Goal: Task Accomplishment & Management: Use online tool/utility

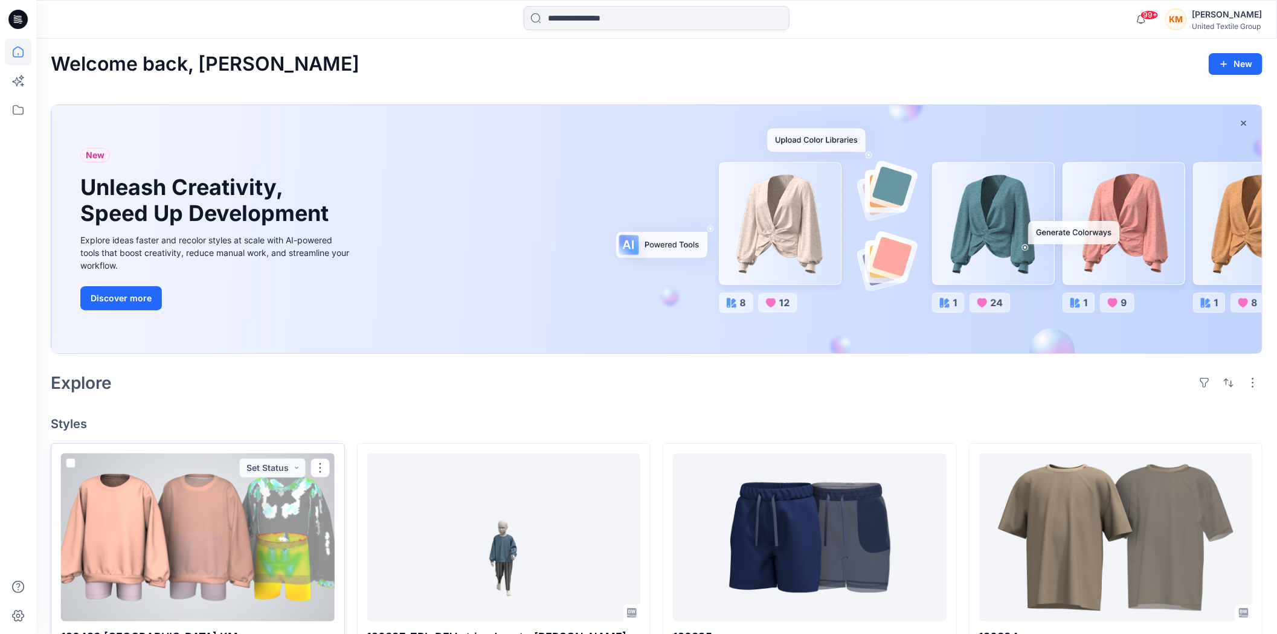
click at [186, 503] on div at bounding box center [198, 538] width 274 height 168
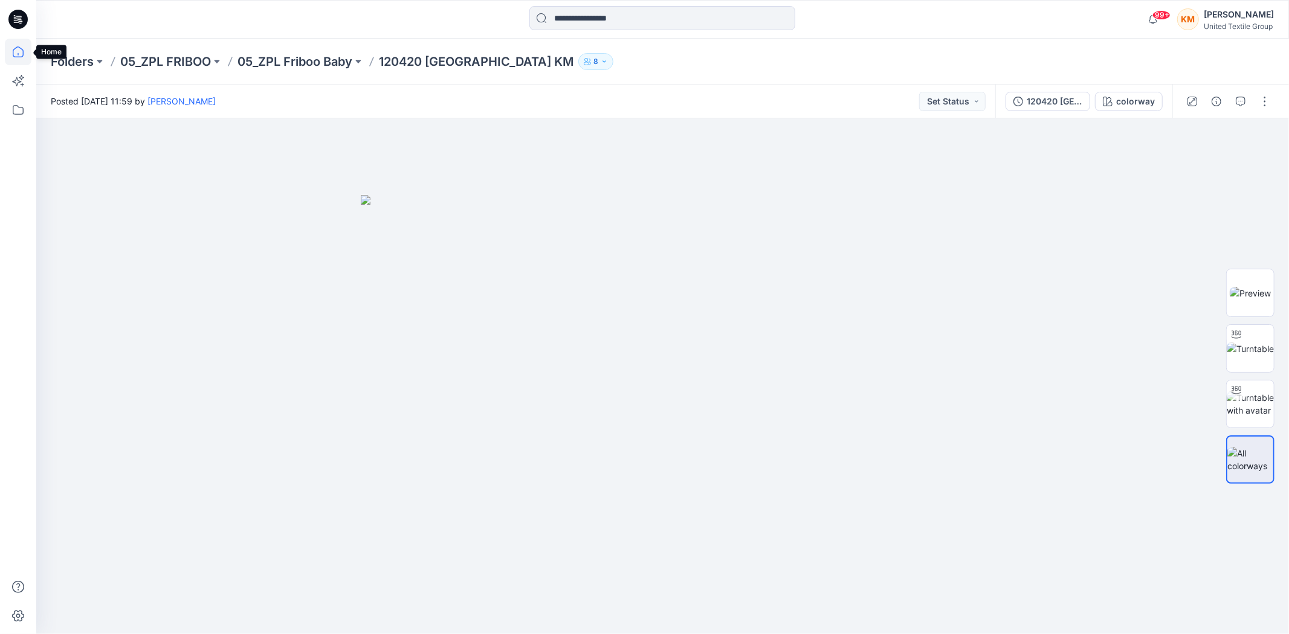
click at [16, 50] on icon at bounding box center [18, 52] width 27 height 27
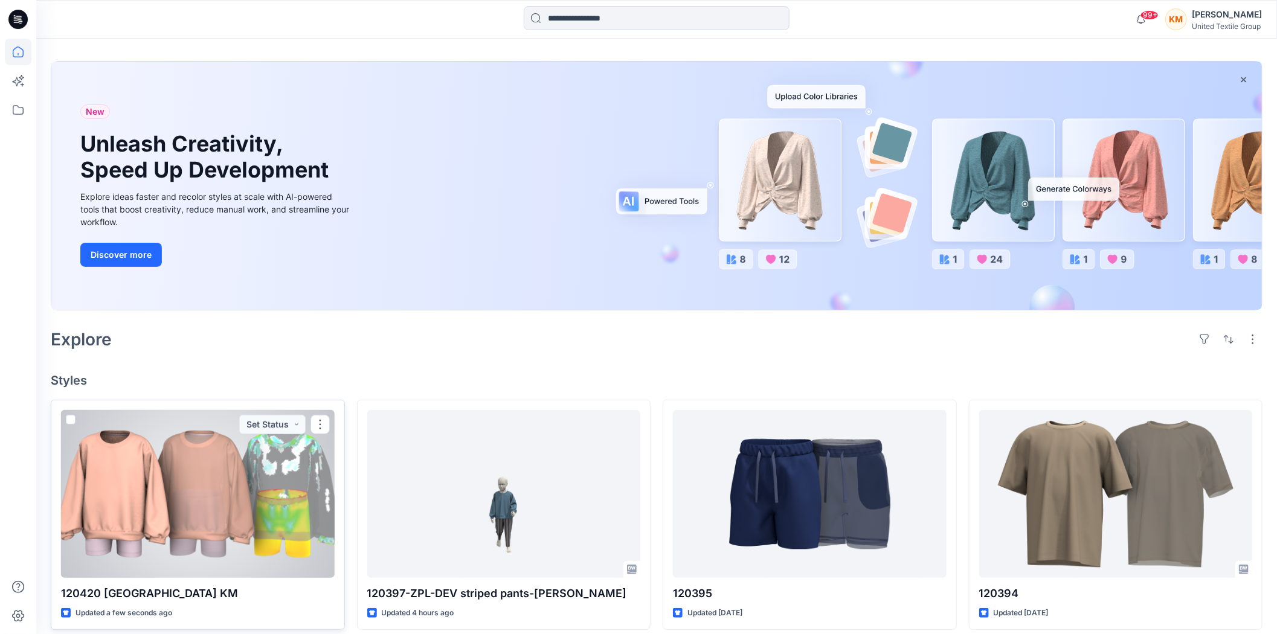
scroll to position [67, 0]
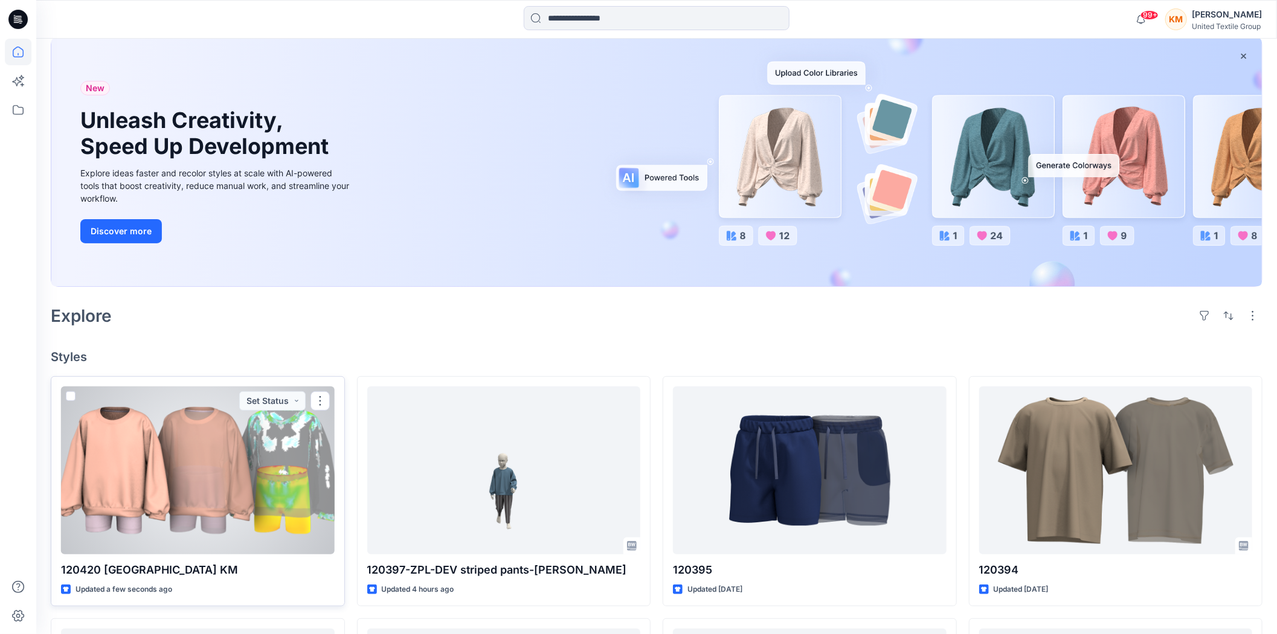
click at [275, 518] on div at bounding box center [198, 471] width 274 height 168
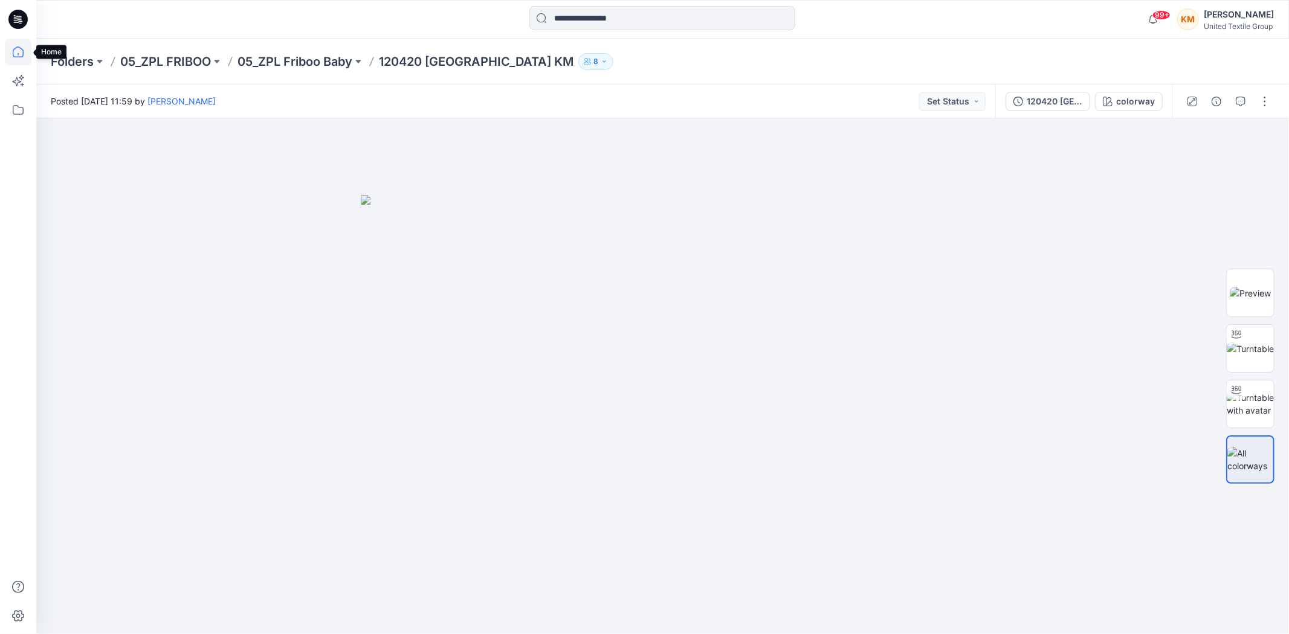
click at [18, 53] on icon at bounding box center [18, 52] width 27 height 27
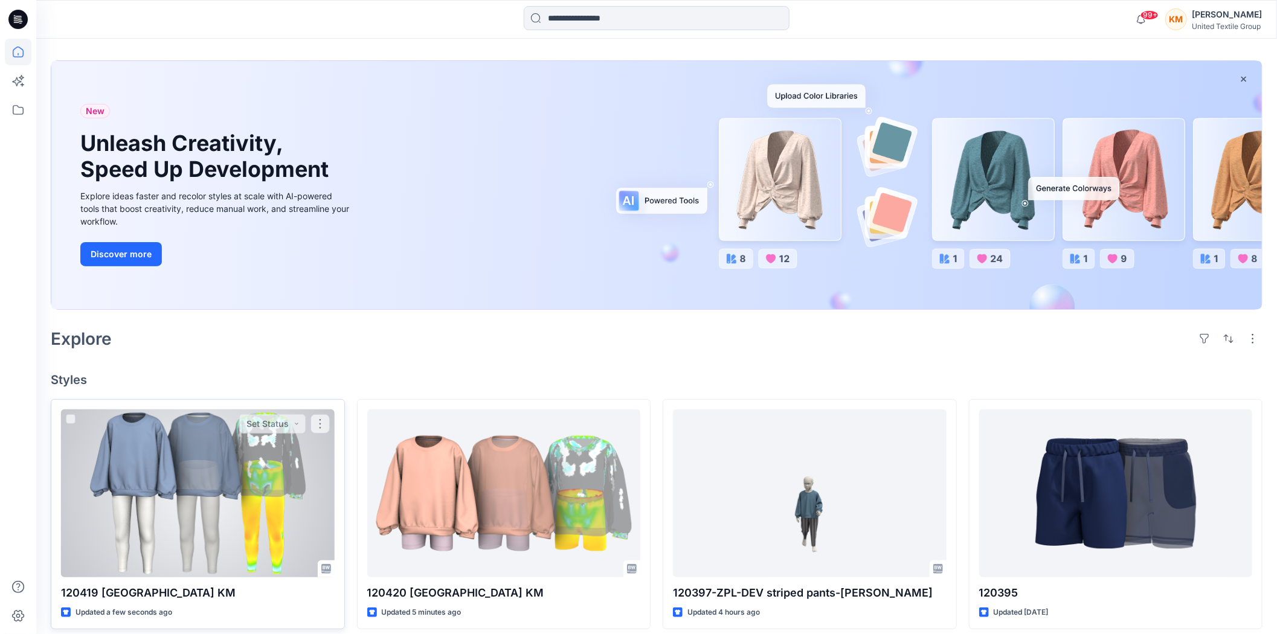
scroll to position [134, 0]
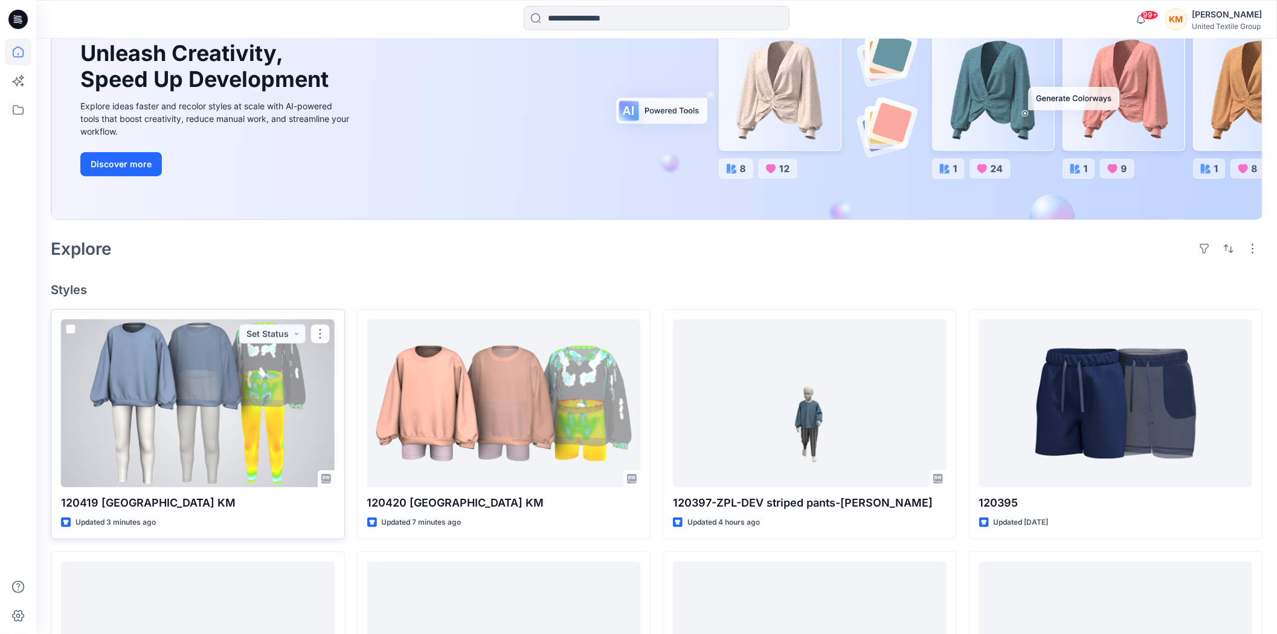
click at [234, 379] on div at bounding box center [198, 404] width 274 height 168
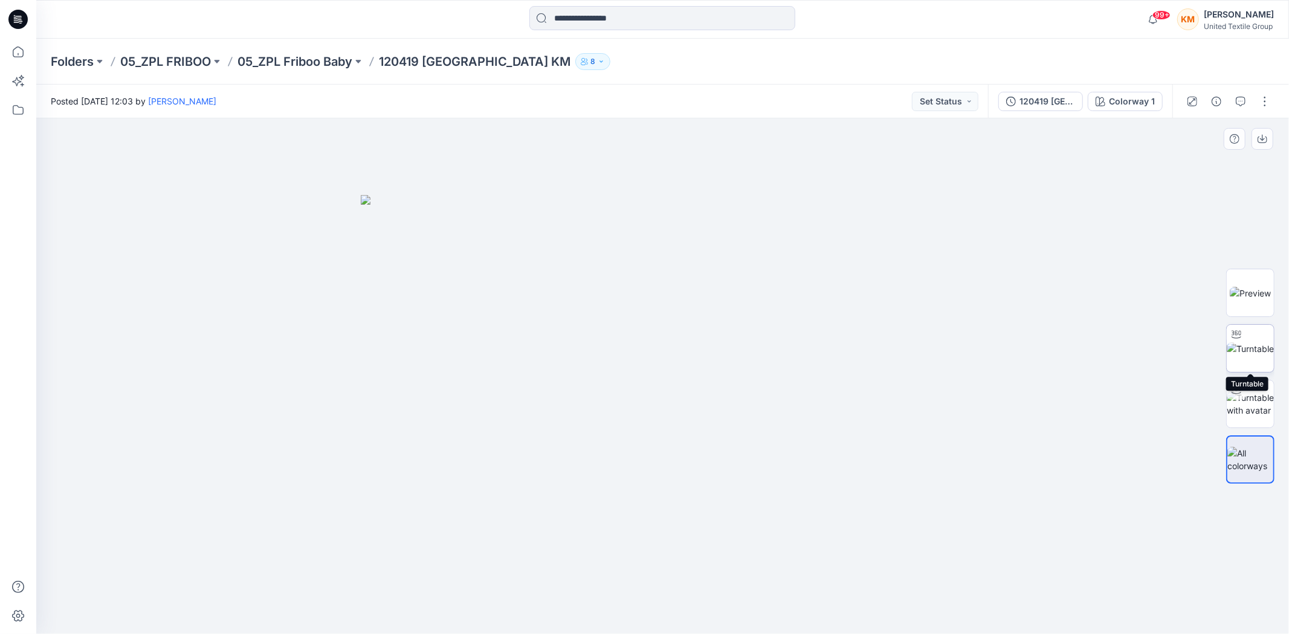
drag, startPoint x: 1244, startPoint y: 346, endPoint x: 1187, endPoint y: 376, distance: 64.9
click at [1245, 345] on img at bounding box center [1249, 349] width 47 height 13
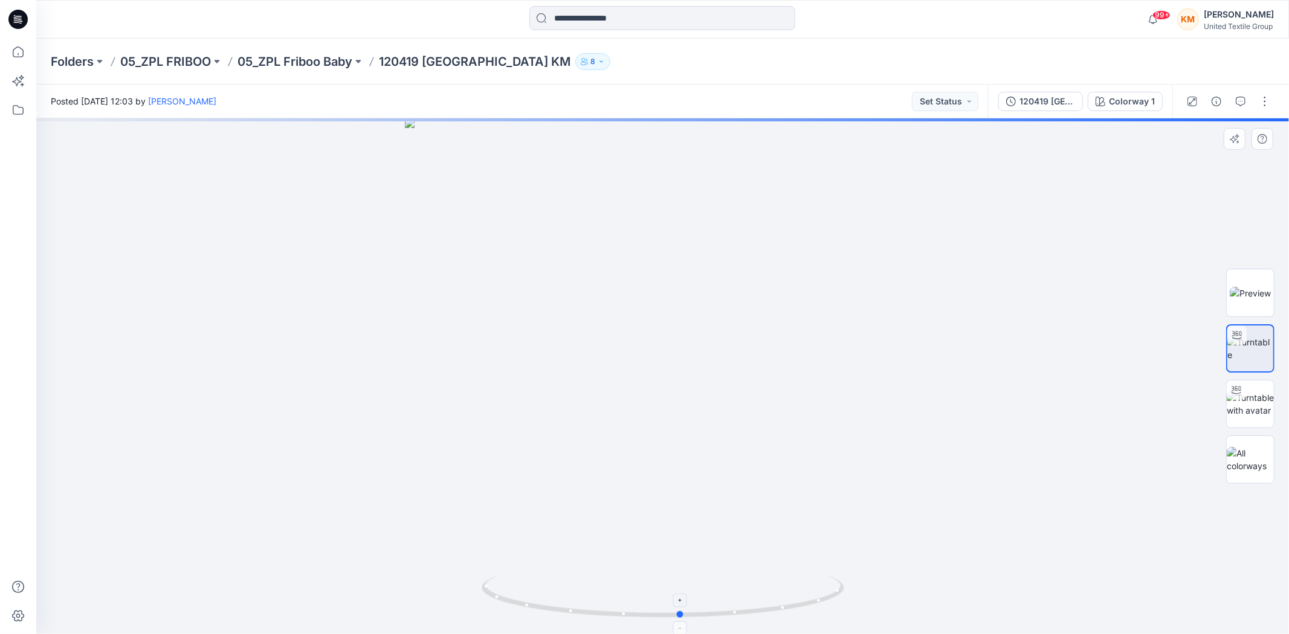
drag, startPoint x: 796, startPoint y: 609, endPoint x: 814, endPoint y: 597, distance: 21.8
click at [814, 597] on icon at bounding box center [663, 598] width 365 height 45
click at [14, 48] on icon at bounding box center [18, 52] width 27 height 27
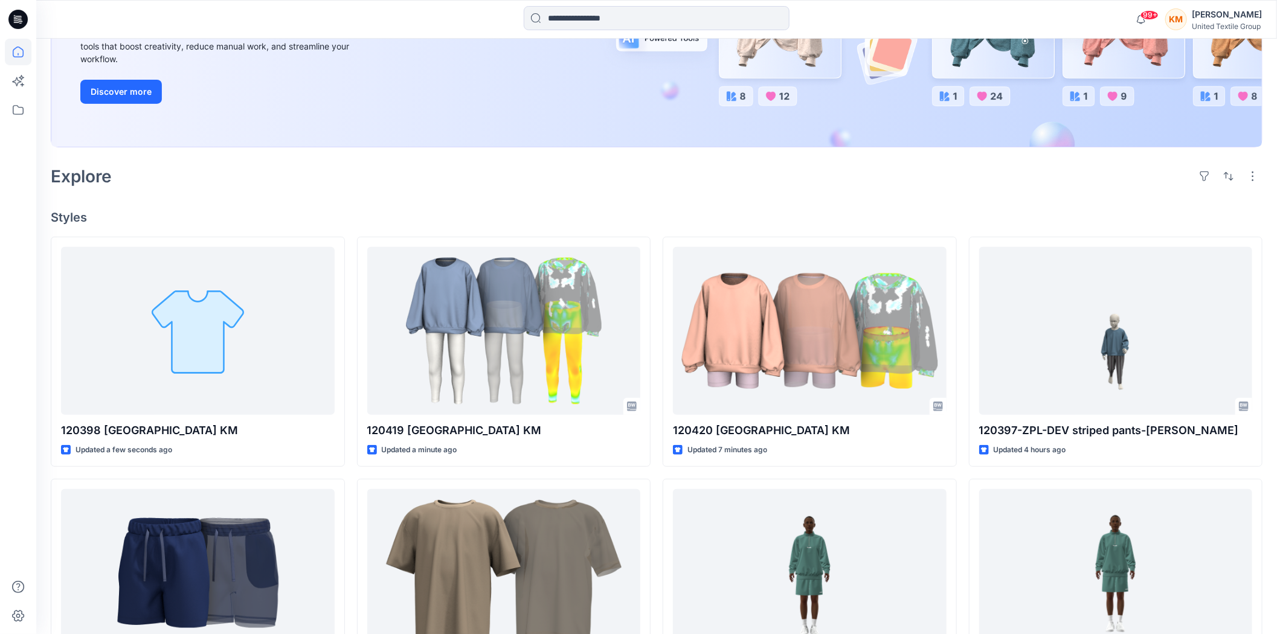
scroll to position [201, 0]
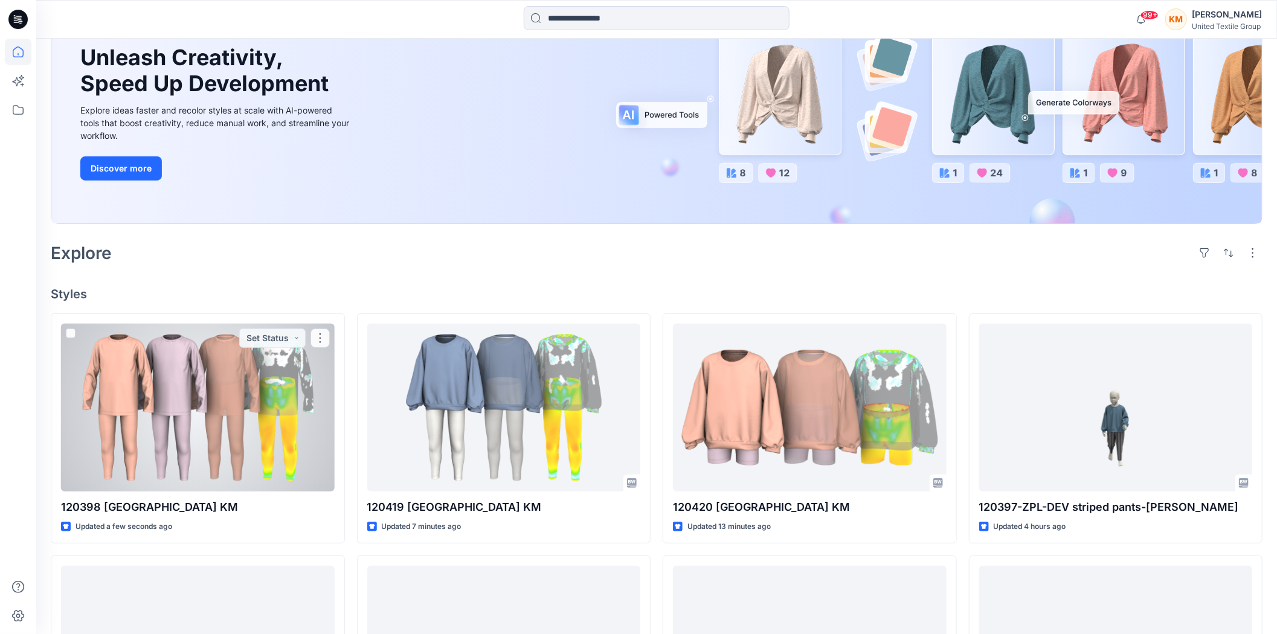
scroll to position [134, 0]
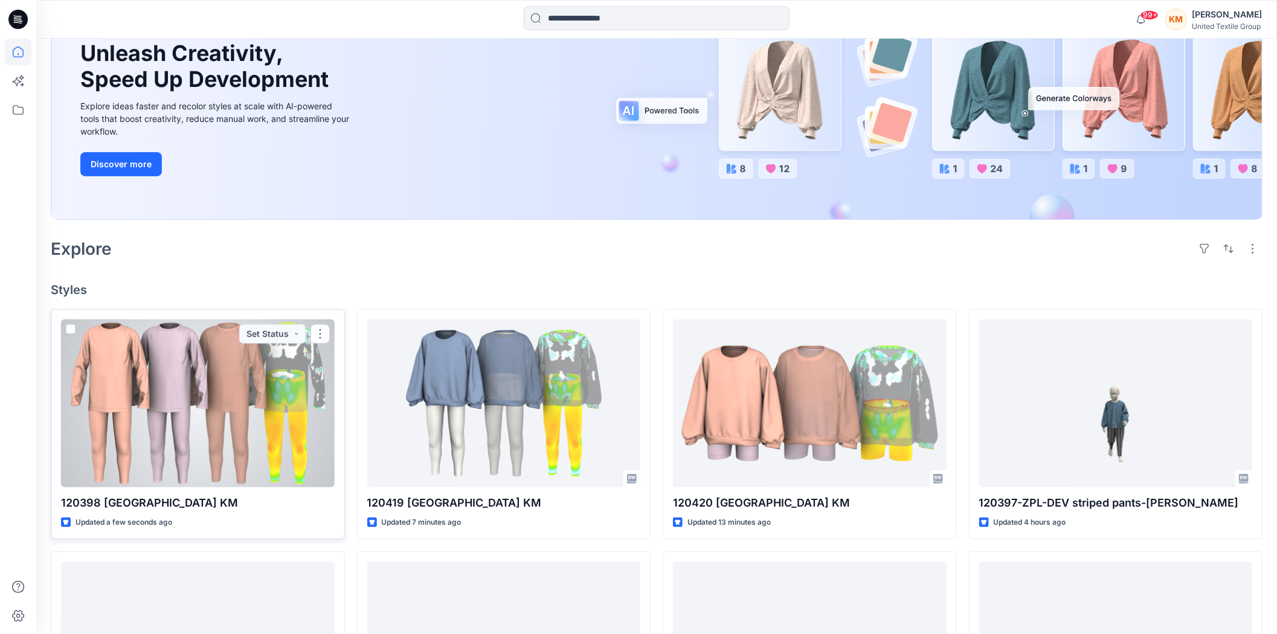
click at [270, 429] on div at bounding box center [198, 404] width 274 height 168
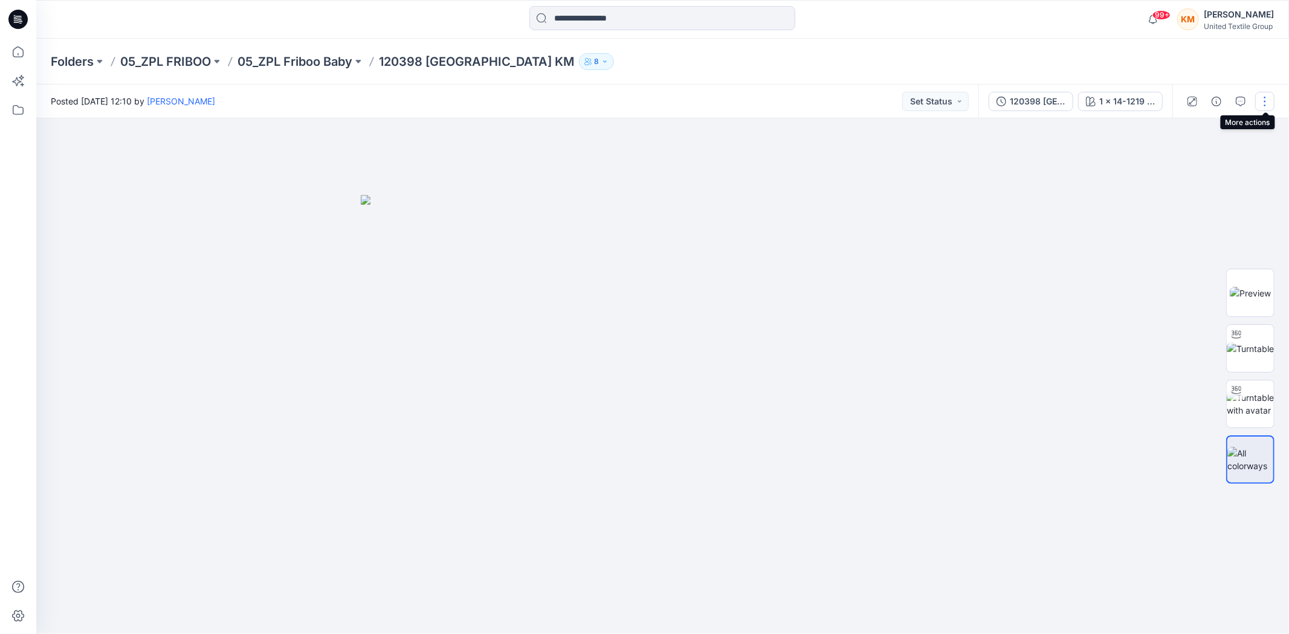
click at [1264, 97] on button "button" at bounding box center [1264, 101] width 19 height 19
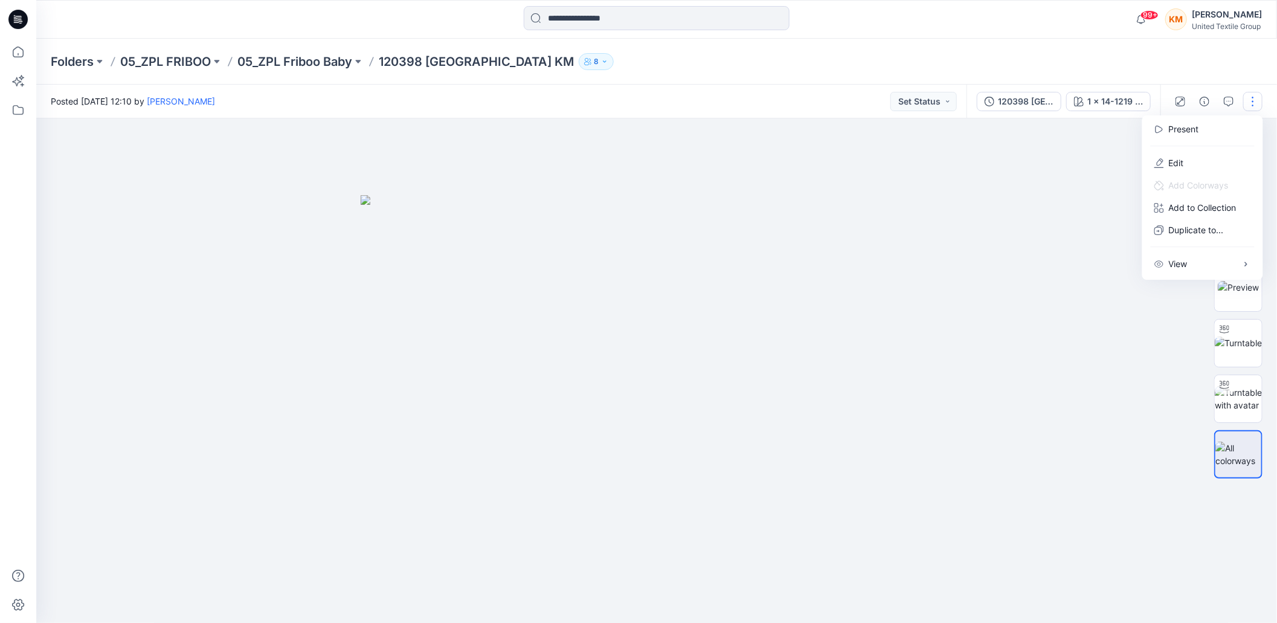
click at [1026, 154] on div at bounding box center [662, 376] width 1252 height 516
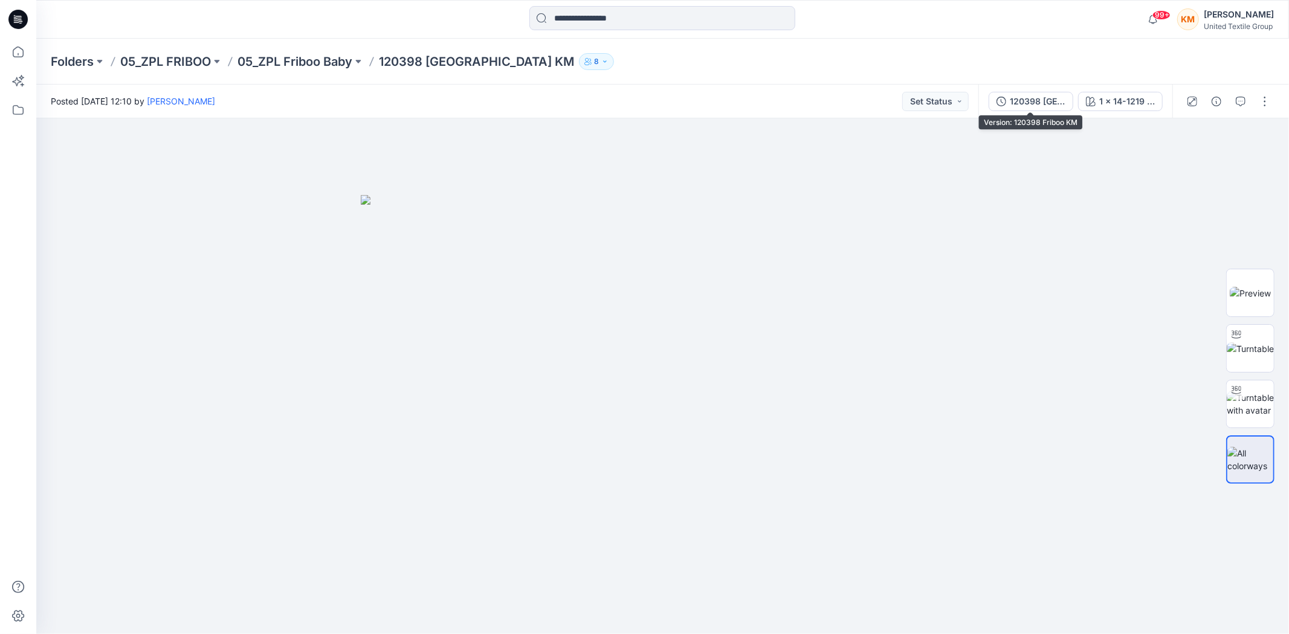
click at [1035, 97] on div "120398 [GEOGRAPHIC_DATA] KM" at bounding box center [1037, 101] width 56 height 13
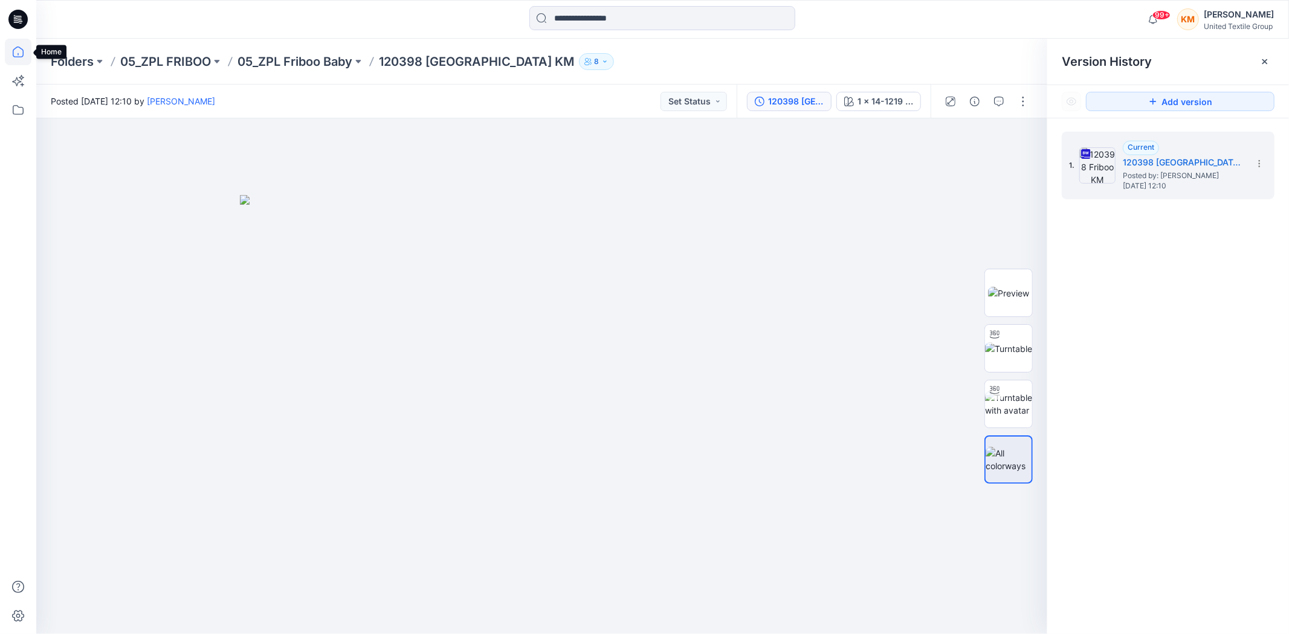
click at [20, 47] on icon at bounding box center [18, 52] width 11 height 11
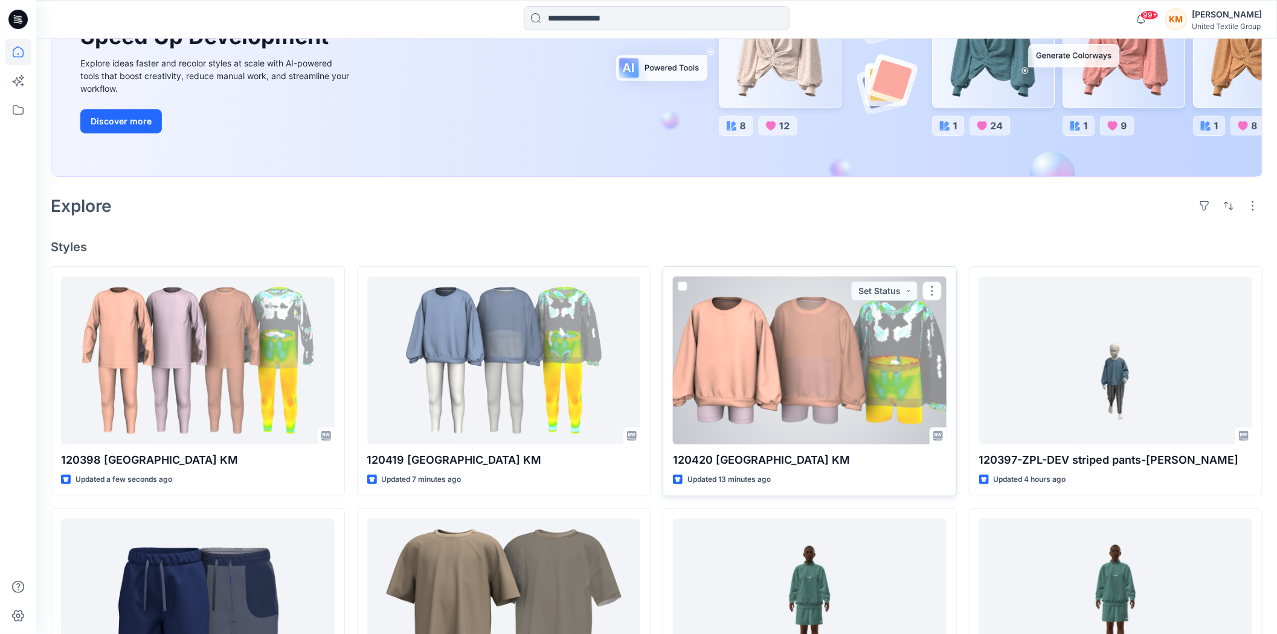
scroll to position [201, 0]
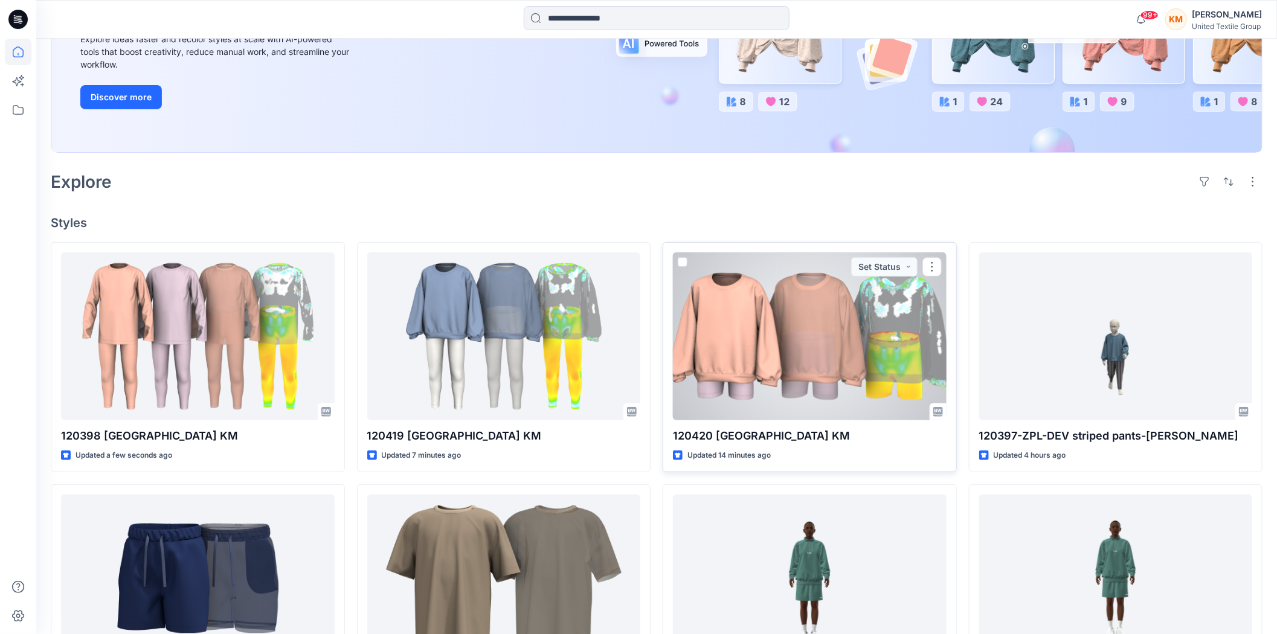
click at [683, 262] on span at bounding box center [683, 262] width 10 height 10
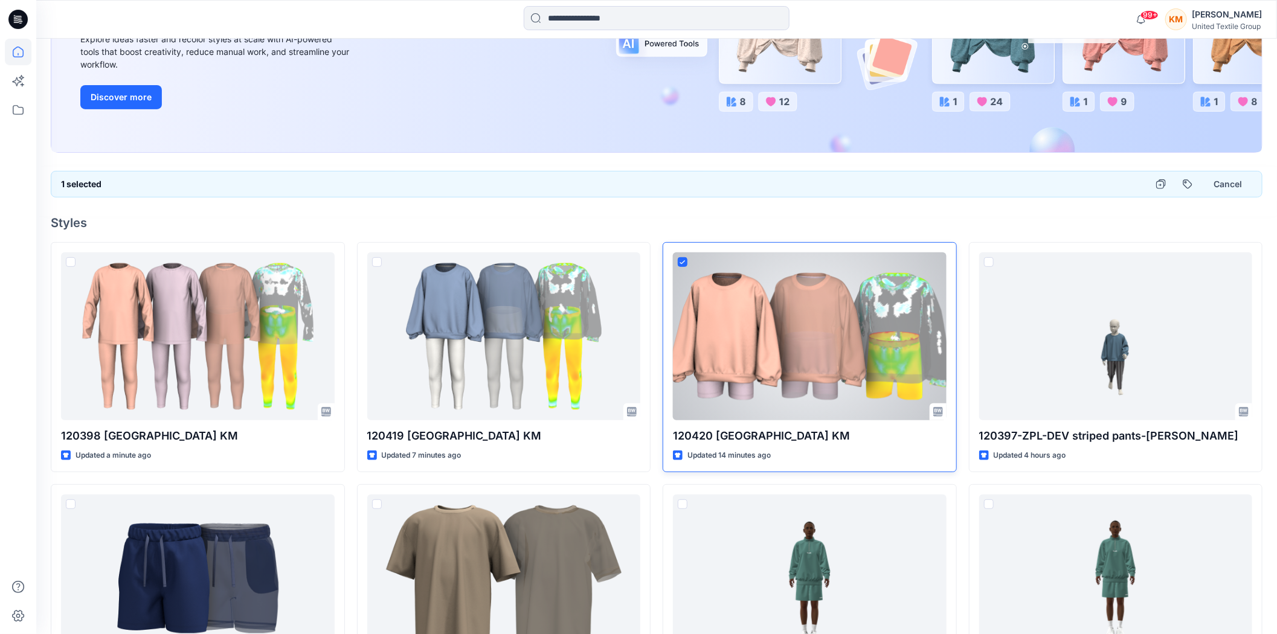
click at [683, 262] on icon at bounding box center [682, 262] width 5 height 4
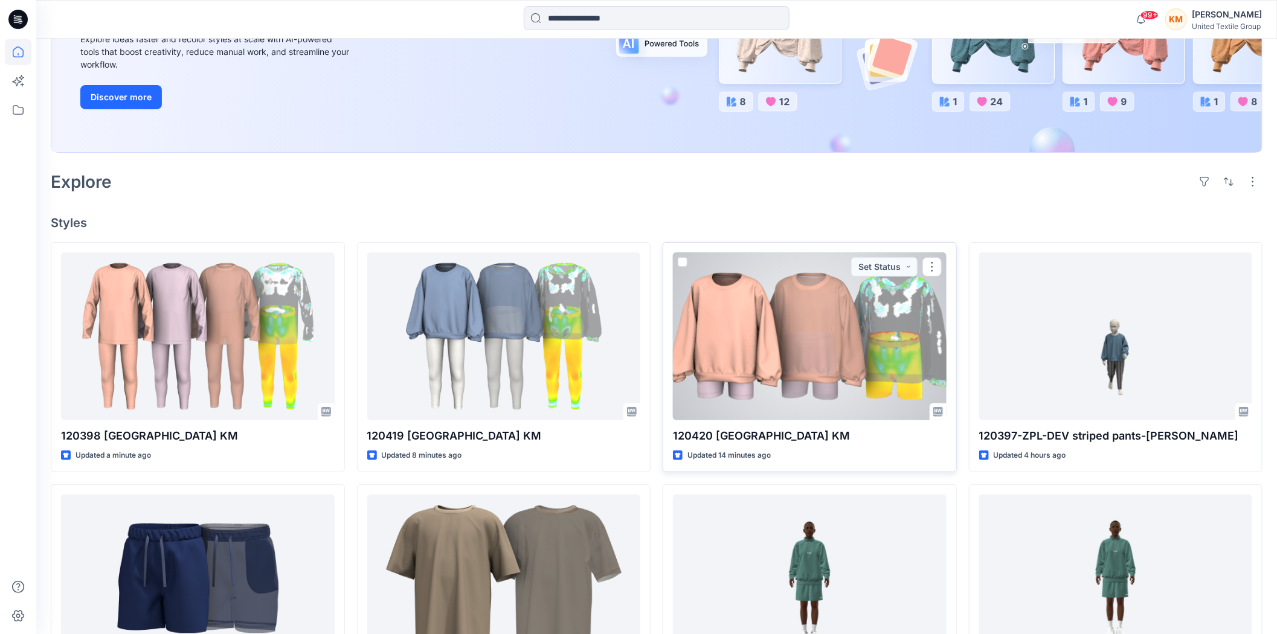
click at [777, 314] on div at bounding box center [810, 337] width 274 height 168
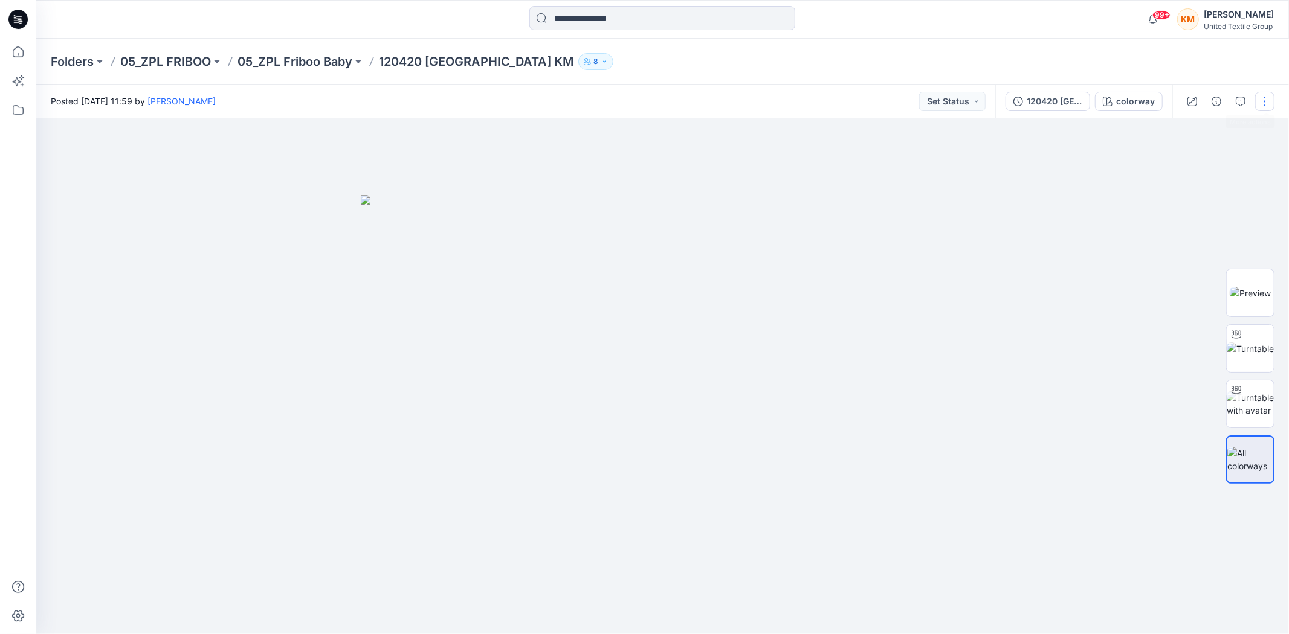
click at [1260, 94] on button "button" at bounding box center [1264, 101] width 19 height 19
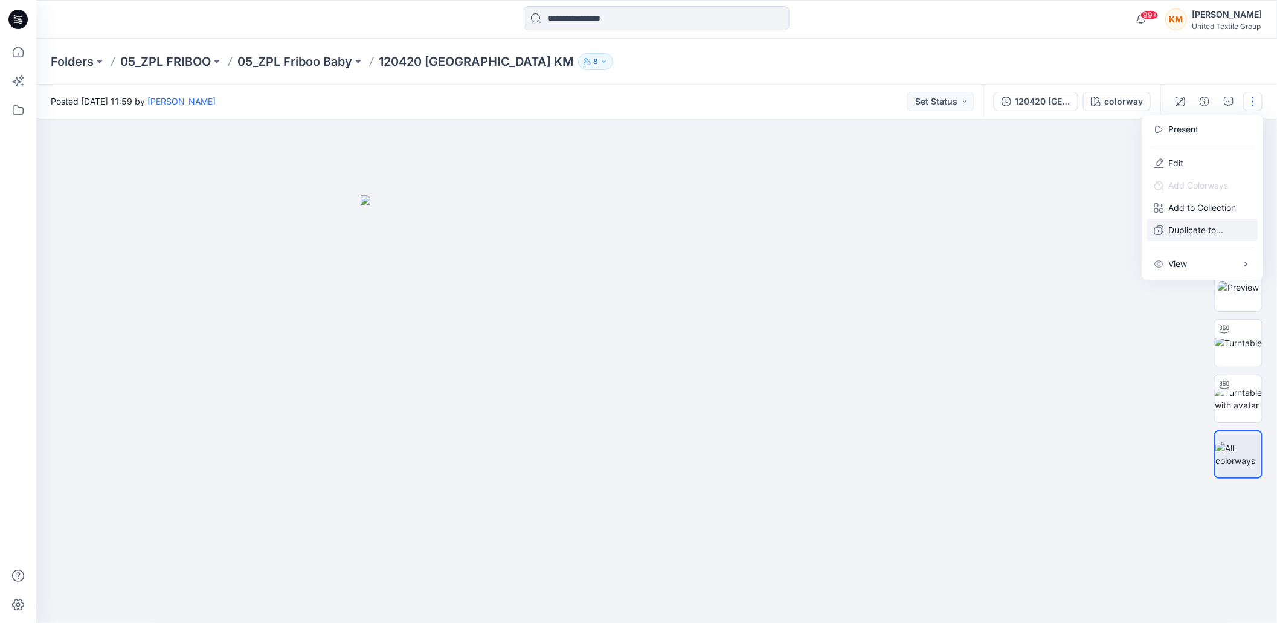
click at [1201, 228] on p "Duplicate to..." at bounding box center [1196, 230] width 55 height 13
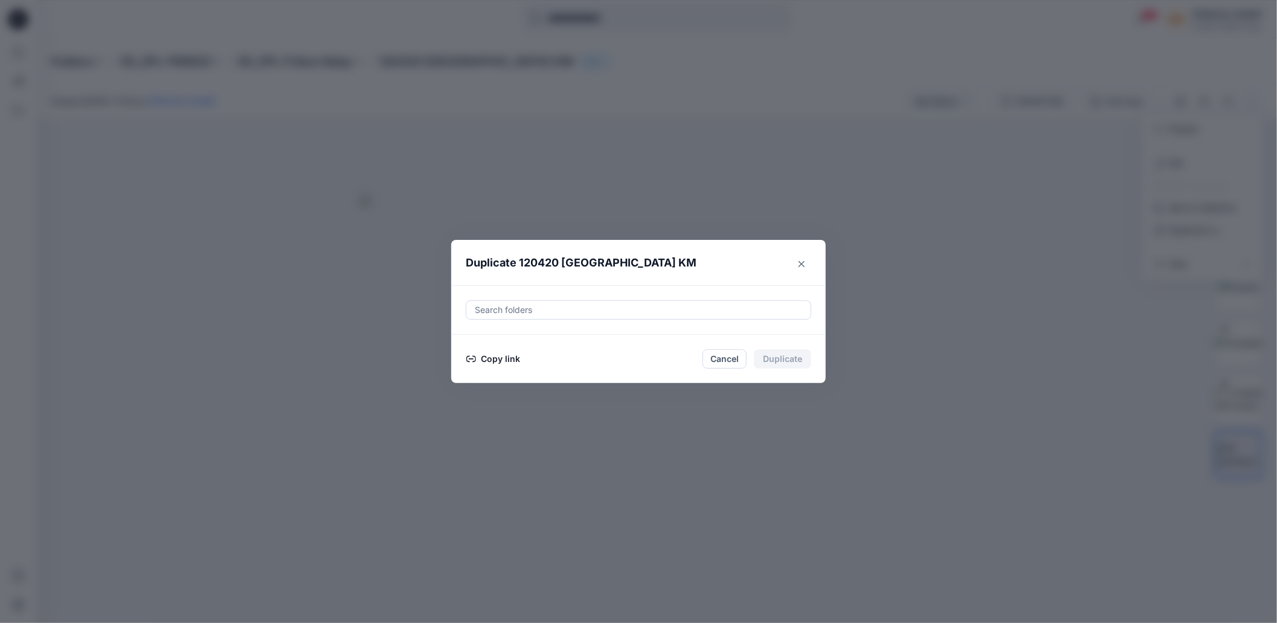
click at [501, 365] on button "Copy link" at bounding box center [493, 359] width 55 height 14
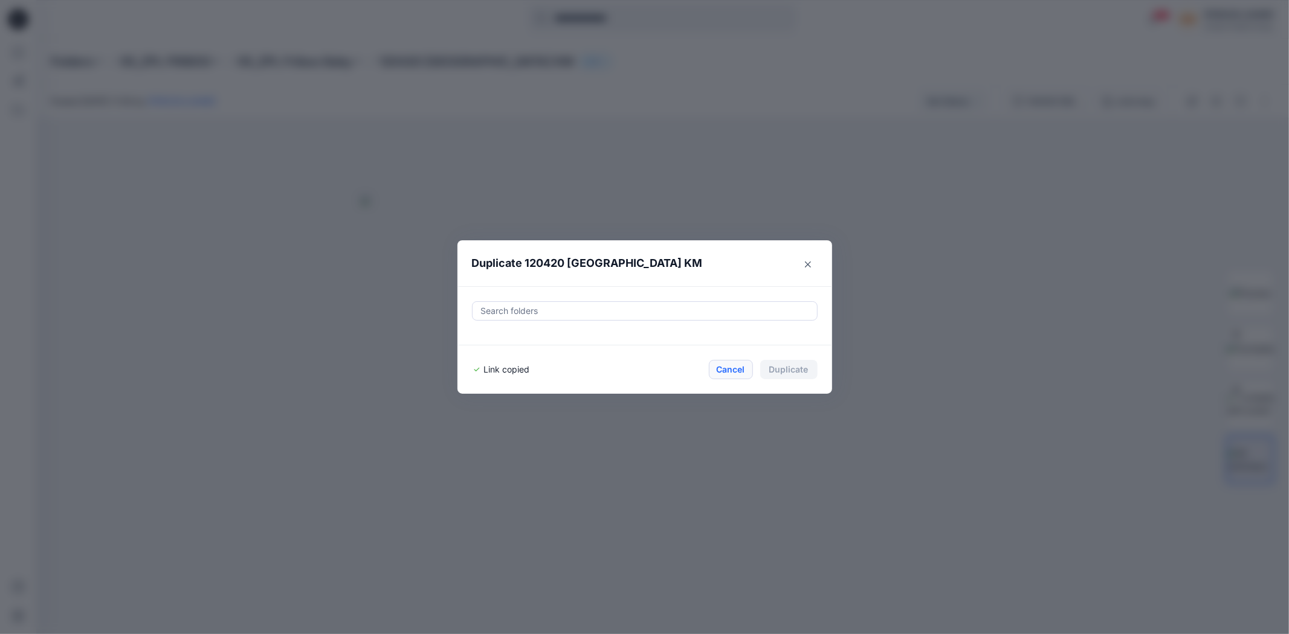
click at [727, 370] on button "Cancel" at bounding box center [731, 369] width 44 height 19
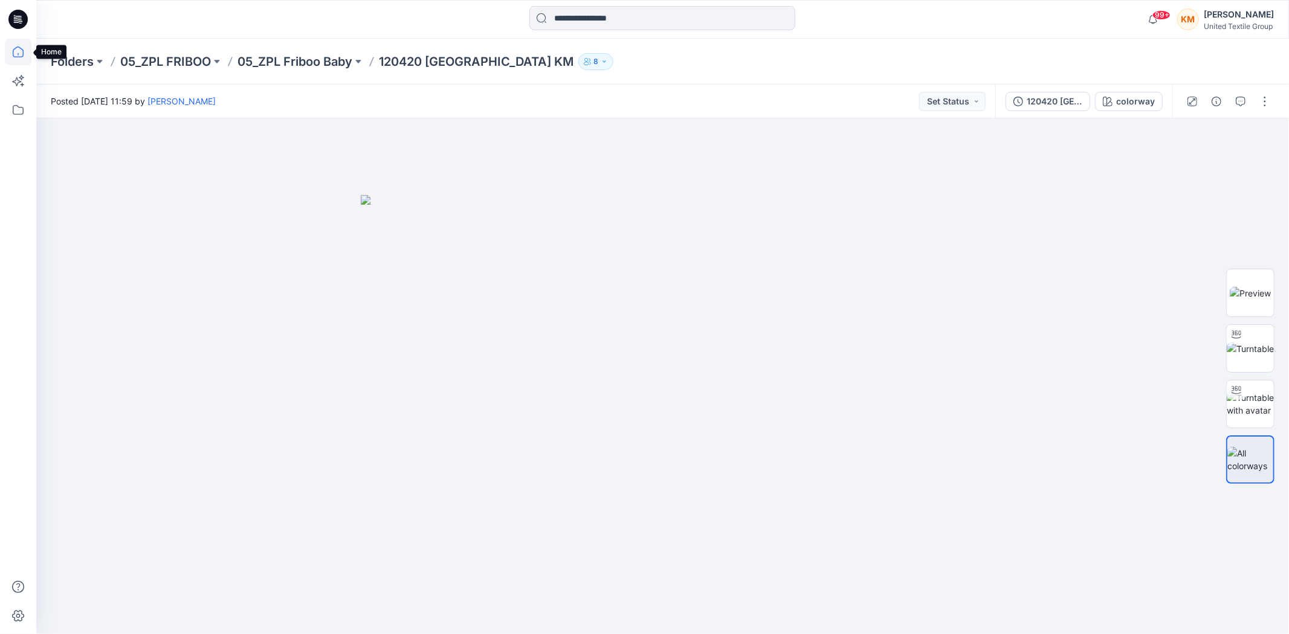
click at [18, 46] on icon at bounding box center [18, 52] width 27 height 27
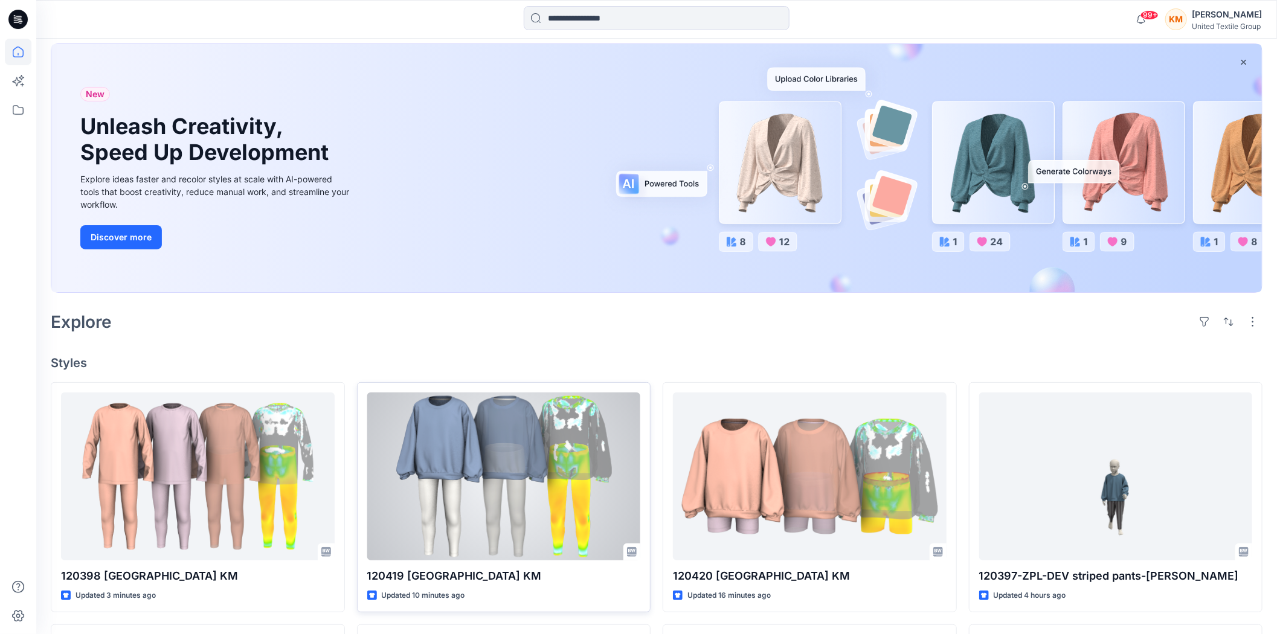
scroll to position [134, 0]
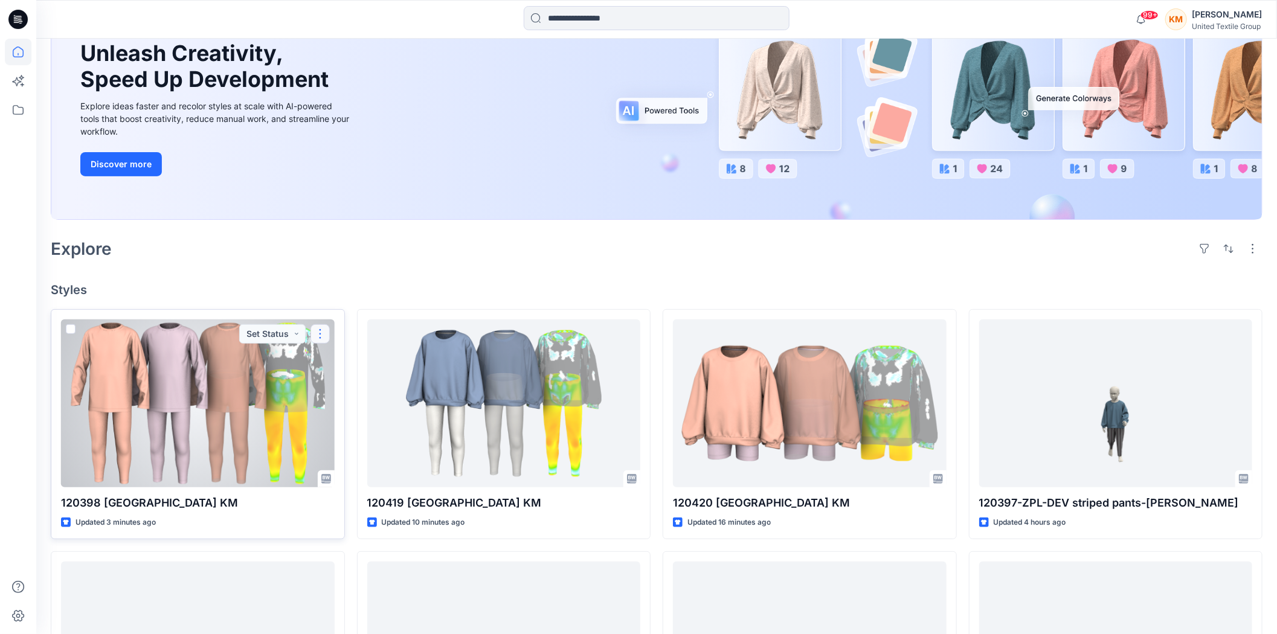
click at [318, 333] on button "button" at bounding box center [320, 333] width 19 height 19
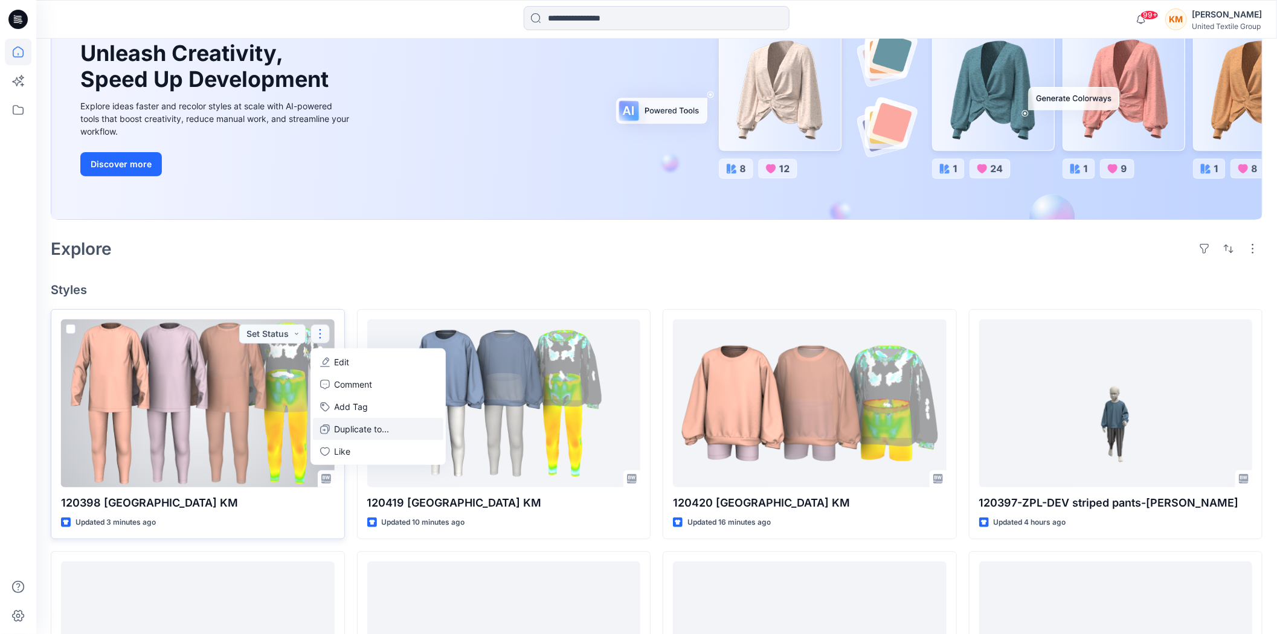
click at [359, 430] on p "Duplicate to..." at bounding box center [362, 429] width 55 height 13
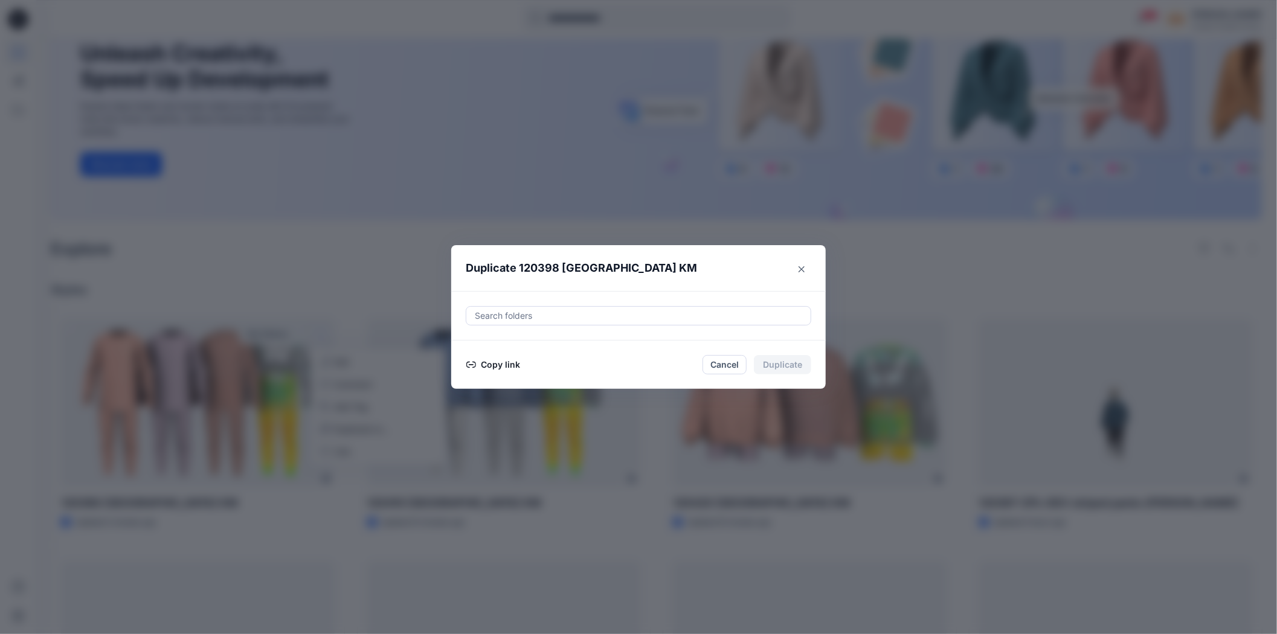
click at [505, 364] on button "Copy link" at bounding box center [493, 365] width 55 height 14
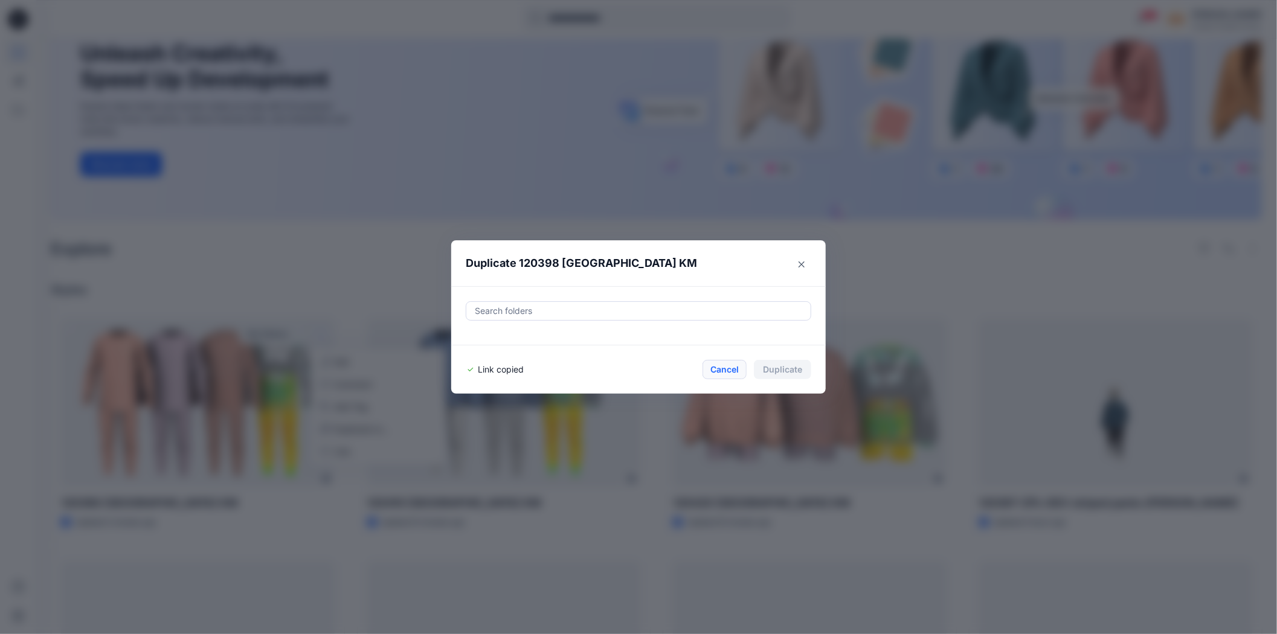
click at [727, 364] on button "Cancel" at bounding box center [725, 369] width 44 height 19
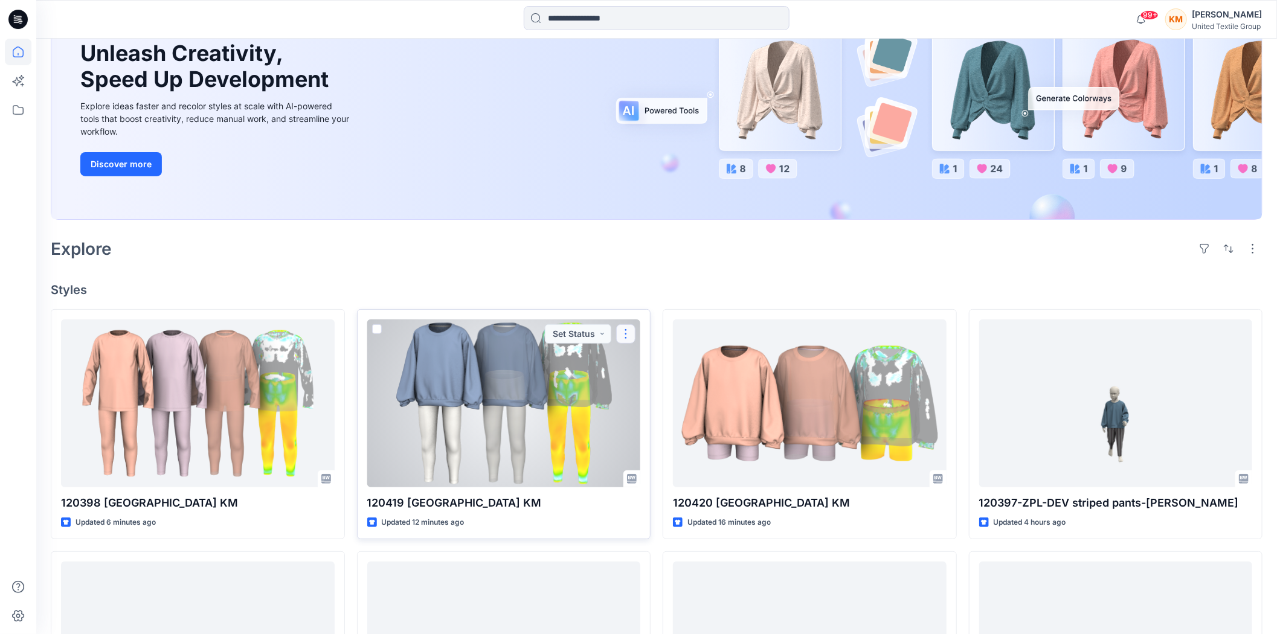
click at [625, 333] on button "button" at bounding box center [625, 333] width 19 height 19
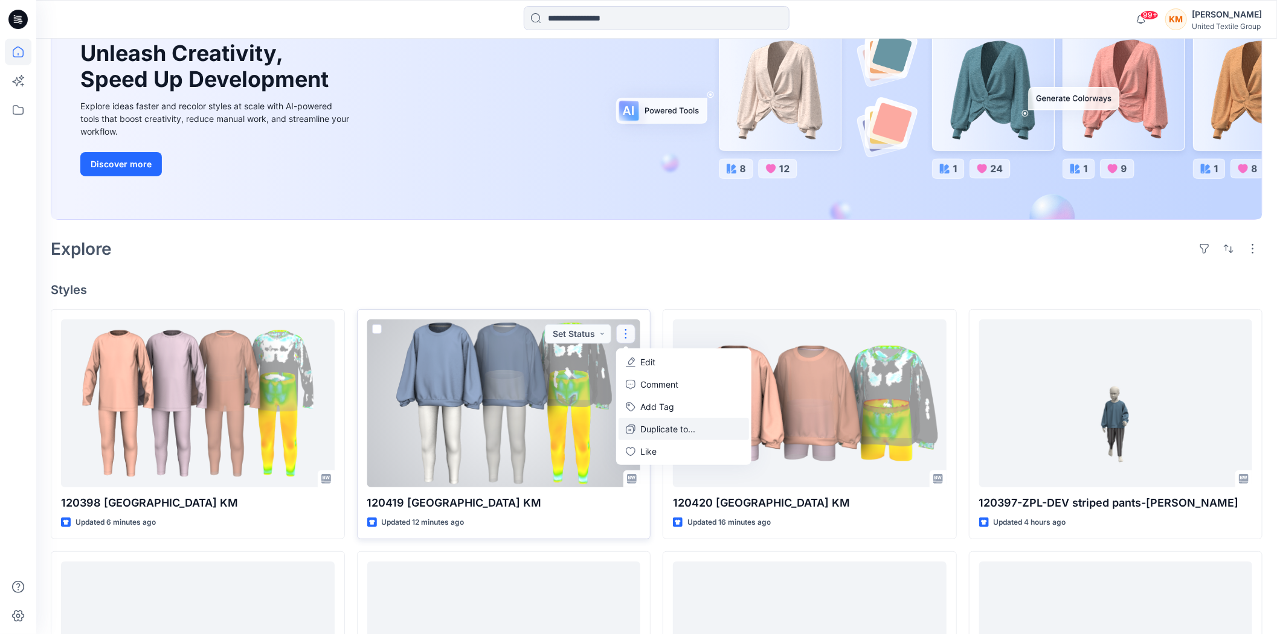
click at [645, 426] on p "Duplicate to..." at bounding box center [667, 429] width 55 height 13
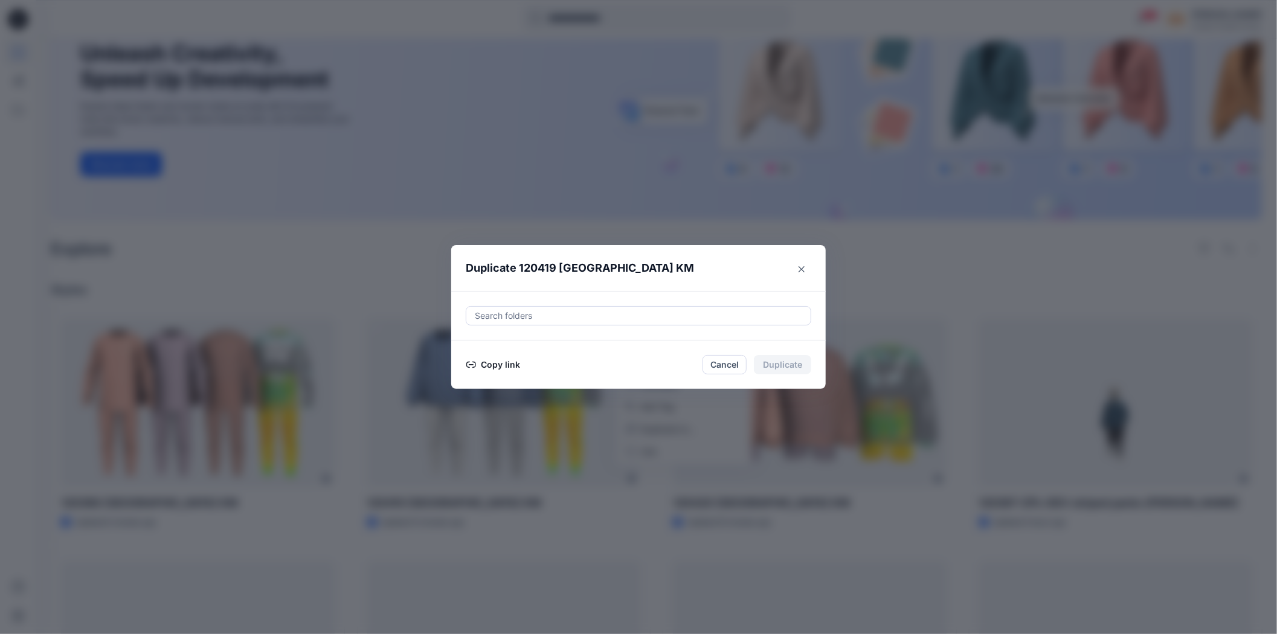
click at [493, 361] on button "Copy link" at bounding box center [493, 365] width 55 height 14
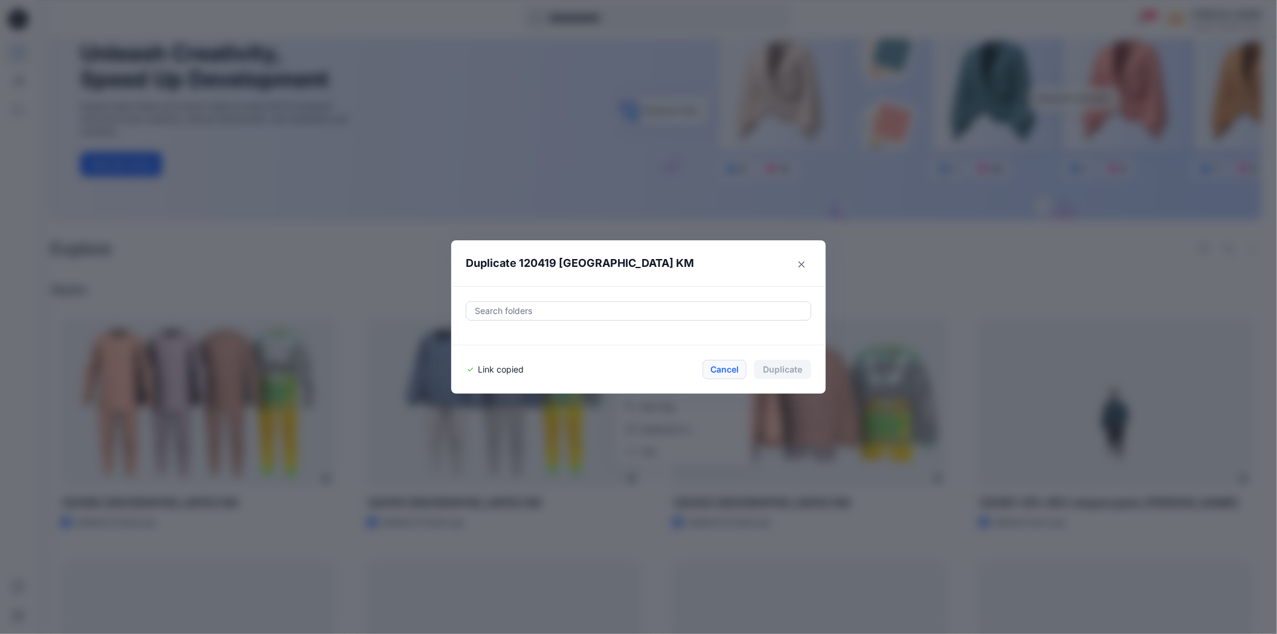
click at [733, 365] on button "Cancel" at bounding box center [725, 369] width 44 height 19
